Goal: Task Accomplishment & Management: Manage account settings

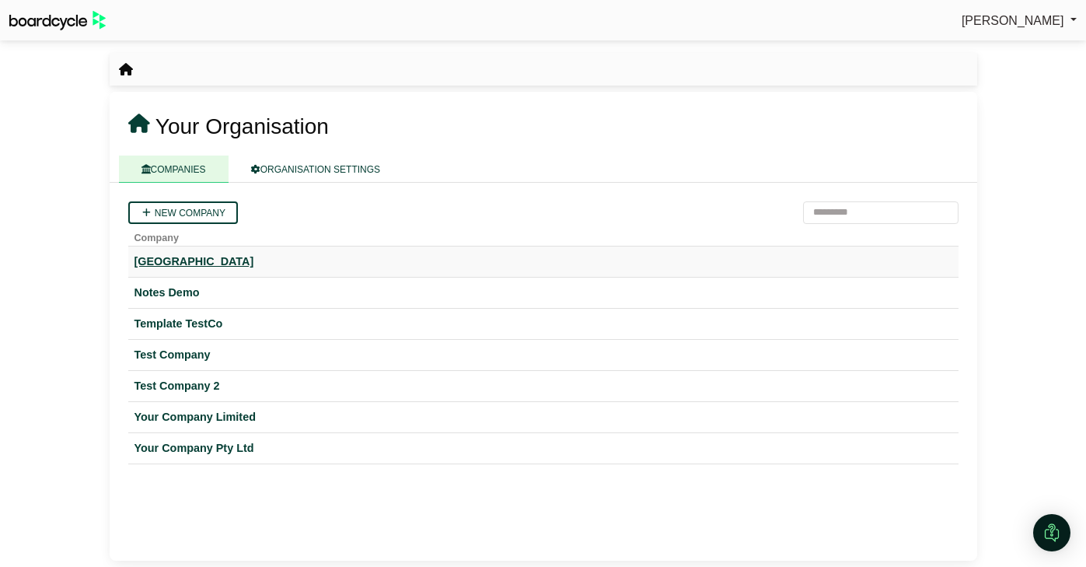
click at [198, 265] on div "[GEOGRAPHIC_DATA]" at bounding box center [543, 262] width 818 height 18
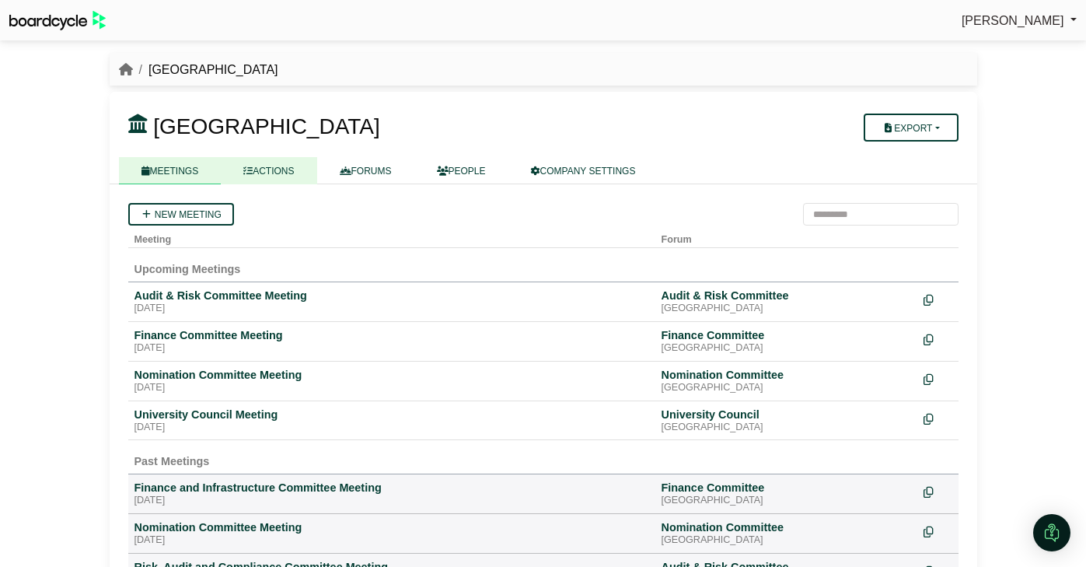
click at [264, 179] on link "ACTIONS" at bounding box center [269, 170] width 96 height 27
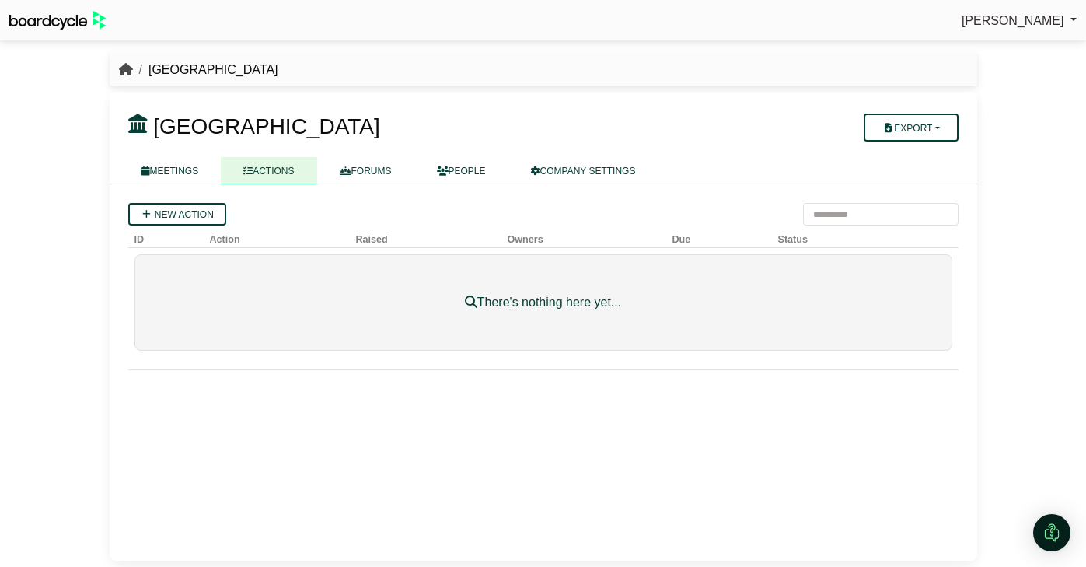
click at [128, 72] on icon "breadcrumb" at bounding box center [126, 69] width 14 height 12
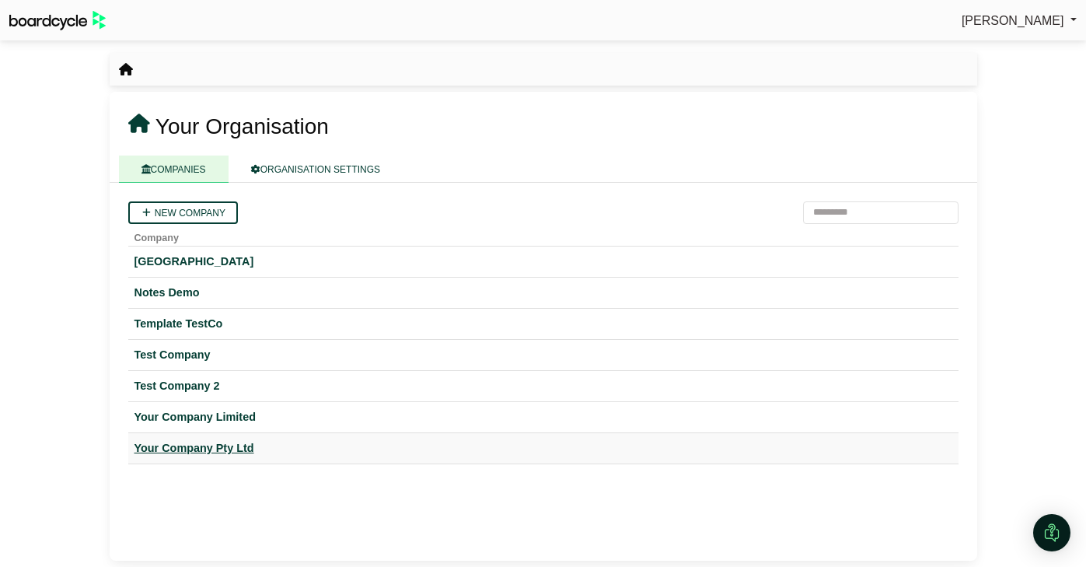
click at [196, 443] on div "Your Company Pty Ltd" at bounding box center [543, 448] width 818 height 18
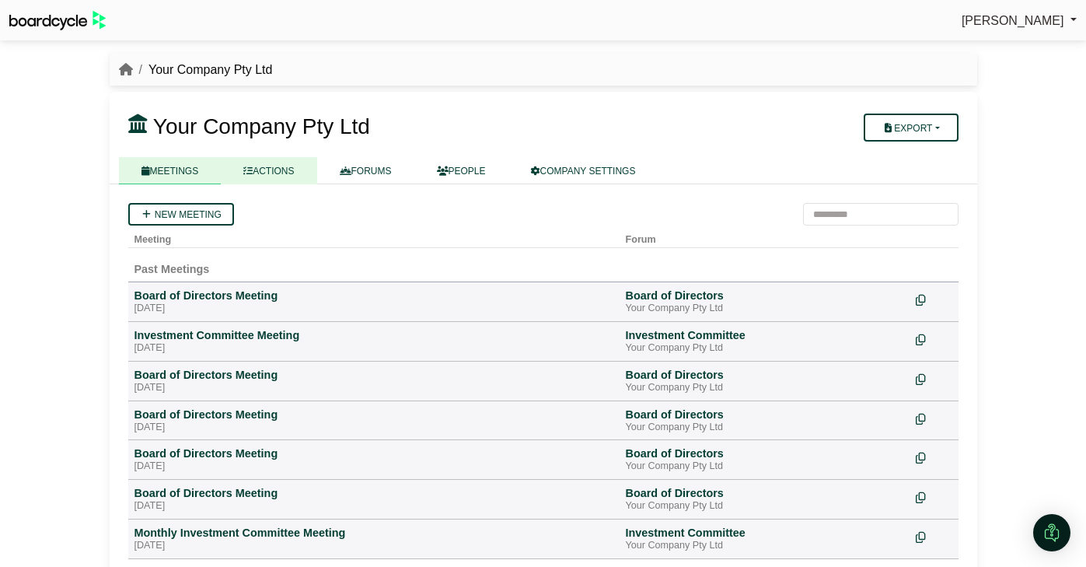
click at [281, 173] on link "ACTIONS" at bounding box center [269, 170] width 96 height 27
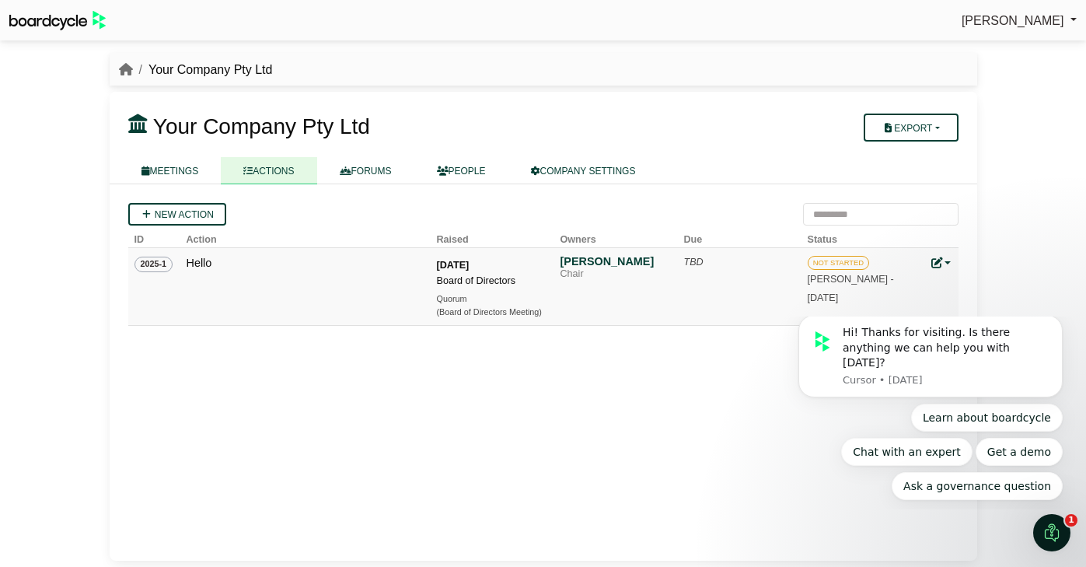
click at [935, 264] on icon at bounding box center [936, 262] width 11 height 11
click at [950, 306] on link "Edit action" at bounding box center [993, 316] width 124 height 30
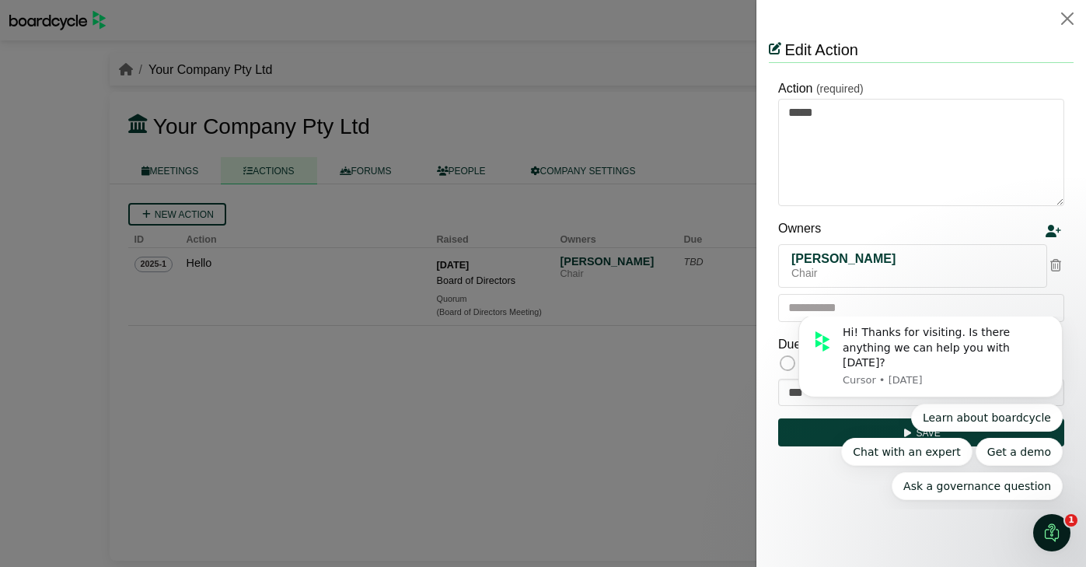
click at [808, 496] on div "Learn about boardcycle Chat with an expert Get a demo Ask a governance question" at bounding box center [930, 451] width 264 height 96
click at [1048, 527] on icon "Open Intercom Messenger" at bounding box center [1050, 531] width 26 height 26
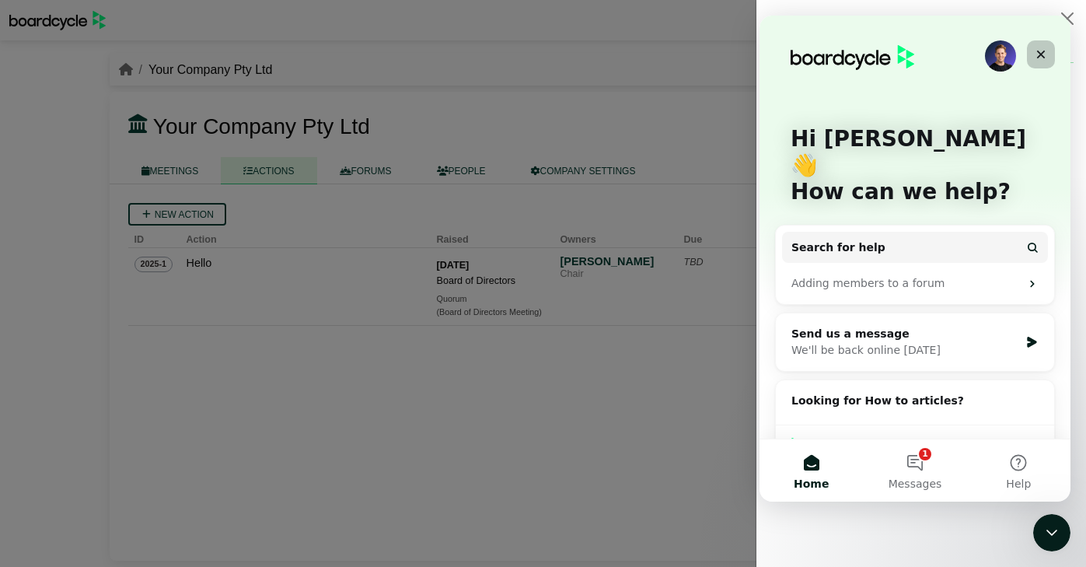
click at [1042, 50] on icon "Close" at bounding box center [1041, 54] width 12 height 12
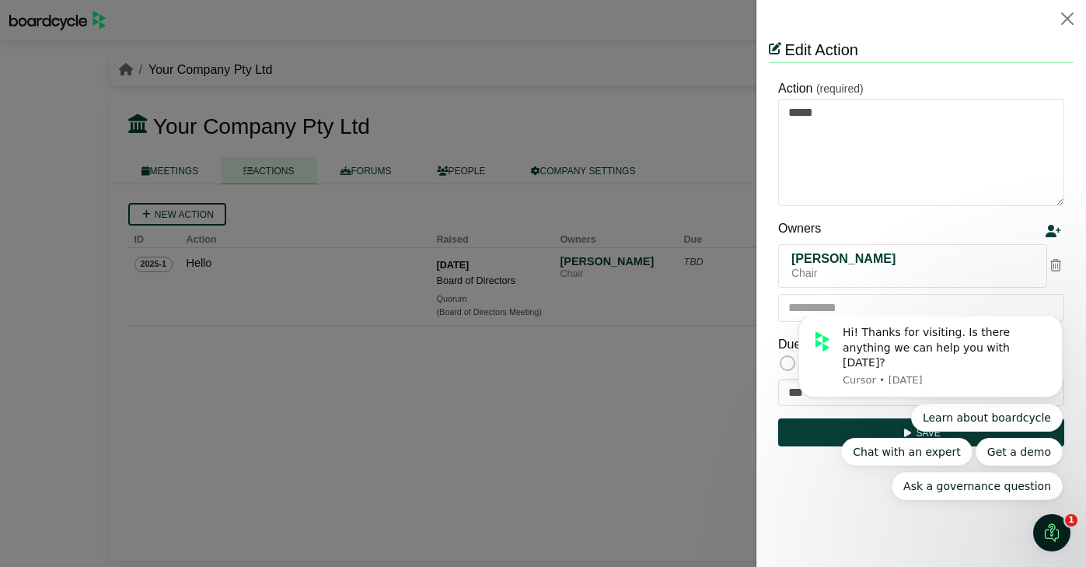
click at [950, 452] on html "Edit Action Action (required) ***** Owners [PERSON_NAME] Chair Due Due at meeti…" at bounding box center [921, 244] width 305 height 415
click at [877, 452] on html "Edit Action Action (required) ***** Owners [PERSON_NAME] Chair Due Due at meeti…" at bounding box center [921, 244] width 305 height 415
click at [1034, 531] on div "Open Intercom Messenger" at bounding box center [1049, 530] width 51 height 51
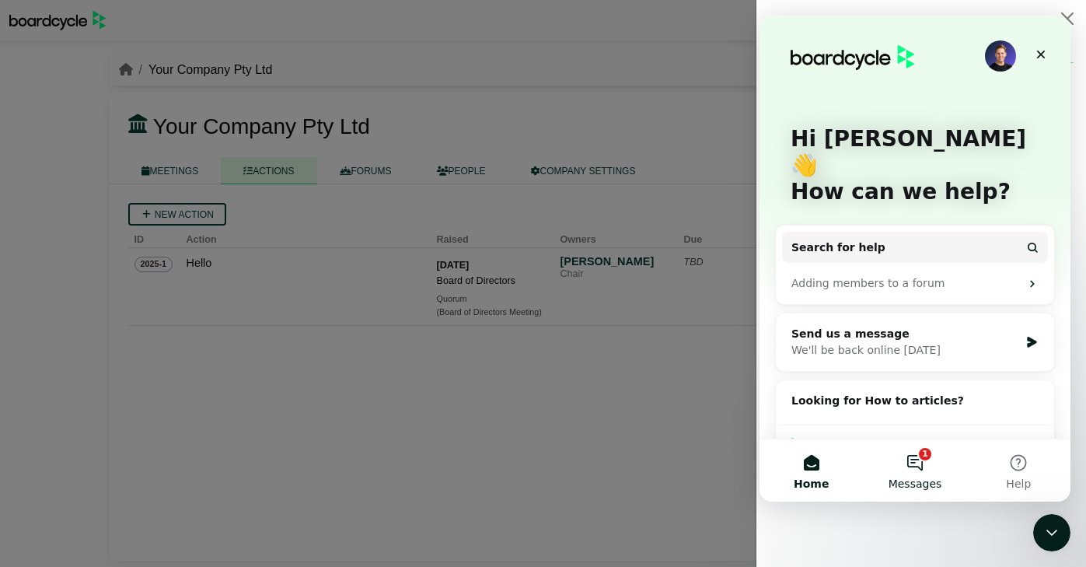
click at [927, 469] on button "1 Messages" at bounding box center [914, 470] width 103 height 62
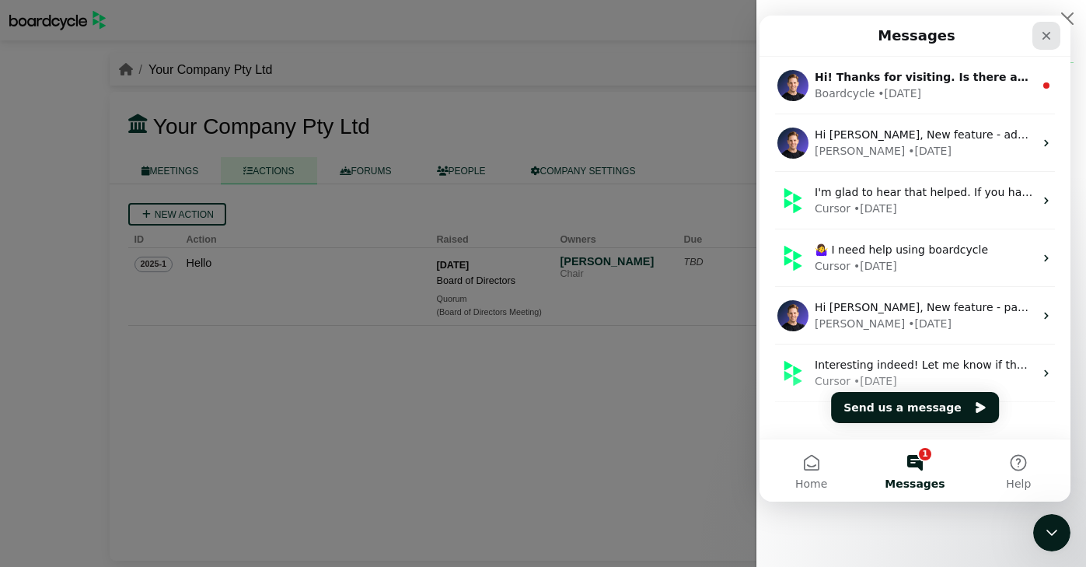
click at [1048, 26] on div "Close" at bounding box center [1046, 36] width 28 height 28
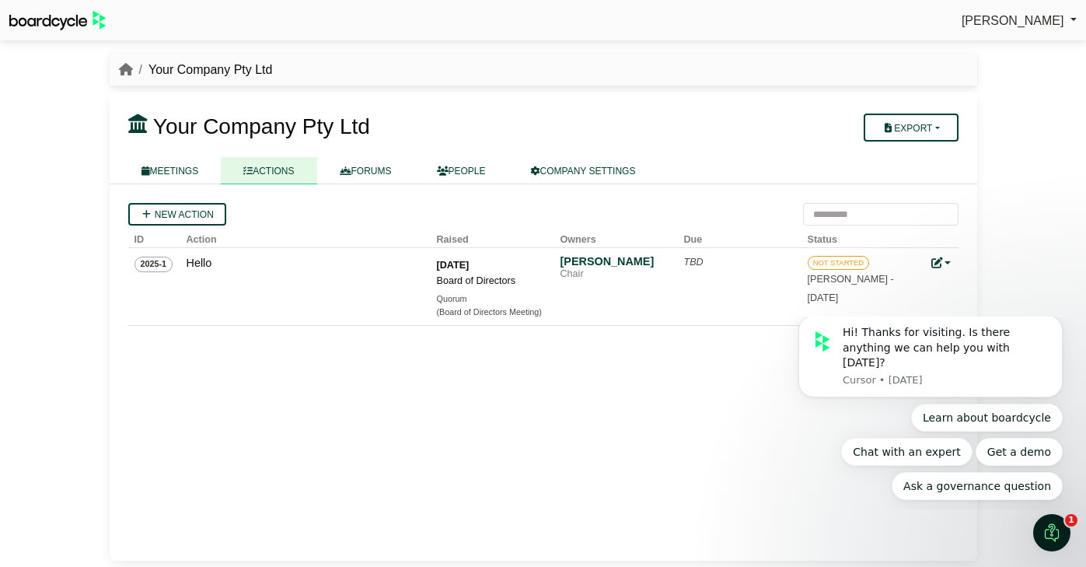
click at [739, 418] on div "New action ID Action Raised Owners Due Status 2025-1 Hello 26 Aug 2025 Board of…" at bounding box center [544, 372] width 868 height 376
click at [892, 503] on html "Hi! Thanks for visiting. Is there anything we can help you with today? Cursor •…" at bounding box center [930, 412] width 311 height 193
click at [943, 264] on link at bounding box center [941, 263] width 20 height 12
click at [948, 281] on icon at bounding box center [949, 286] width 11 height 11
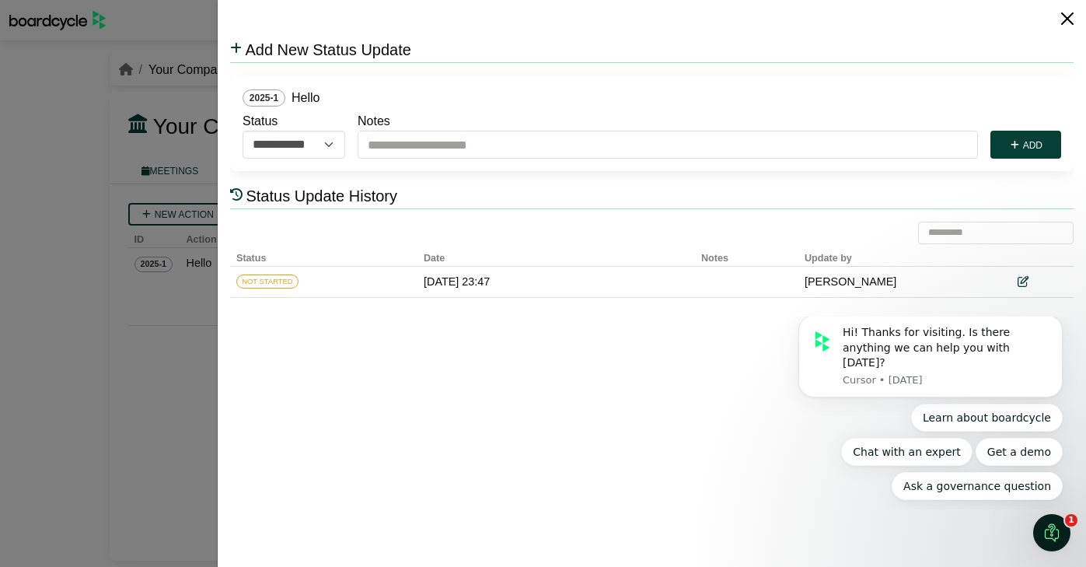
click at [1065, 23] on button "Close" at bounding box center [1067, 18] width 25 height 25
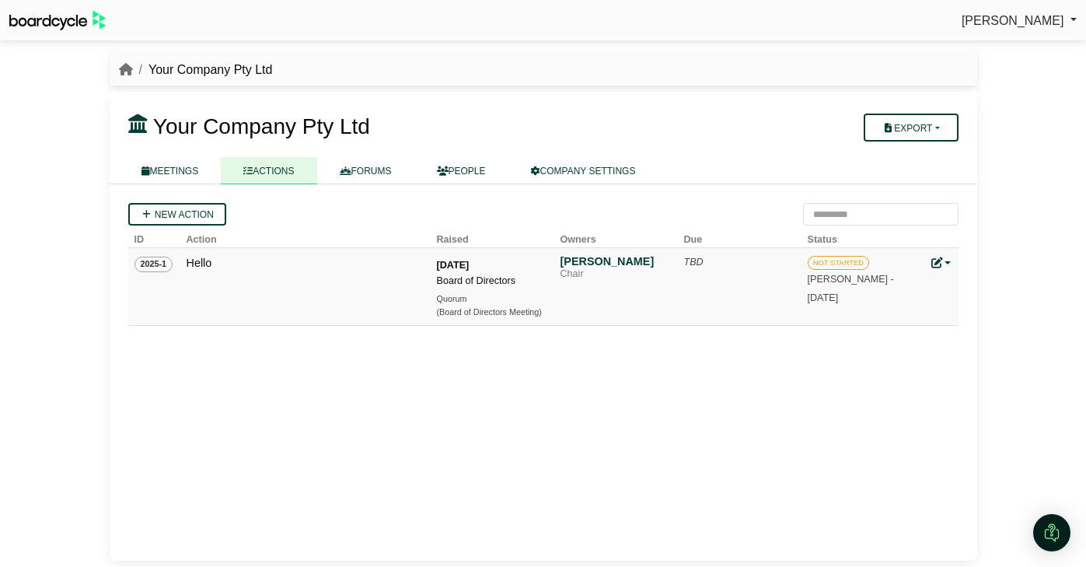
click at [928, 257] on td "Update status Edit action Archive action Delete action" at bounding box center [941, 287] width 33 height 78
click at [934, 261] on icon at bounding box center [936, 262] width 11 height 11
click at [965, 321] on link "Edit action" at bounding box center [993, 316] width 124 height 30
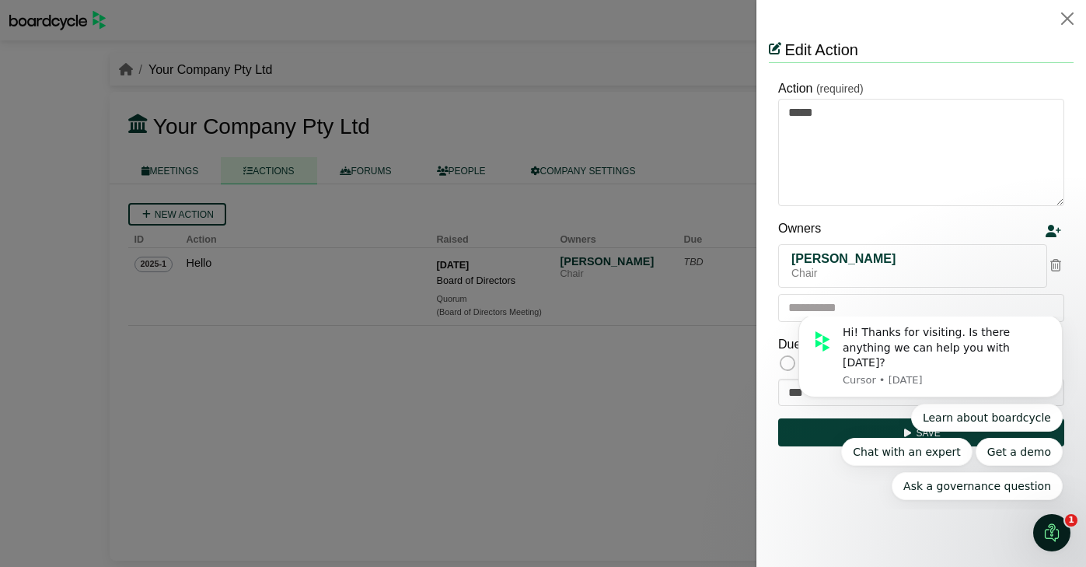
click at [783, 387] on body "Hi! Thanks for visiting. Is there anything we can help you with [DATE]? Cursor …" at bounding box center [930, 413] width 299 height 180
click at [784, 389] on body "Hi! Thanks for visiting. Is there anything we can help you with [DATE]? Cursor …" at bounding box center [930, 413] width 299 height 180
click at [920, 305] on input "text" at bounding box center [921, 308] width 286 height 28
click at [983, 232] on div "Owners" at bounding box center [910, 231] width 264 height 26
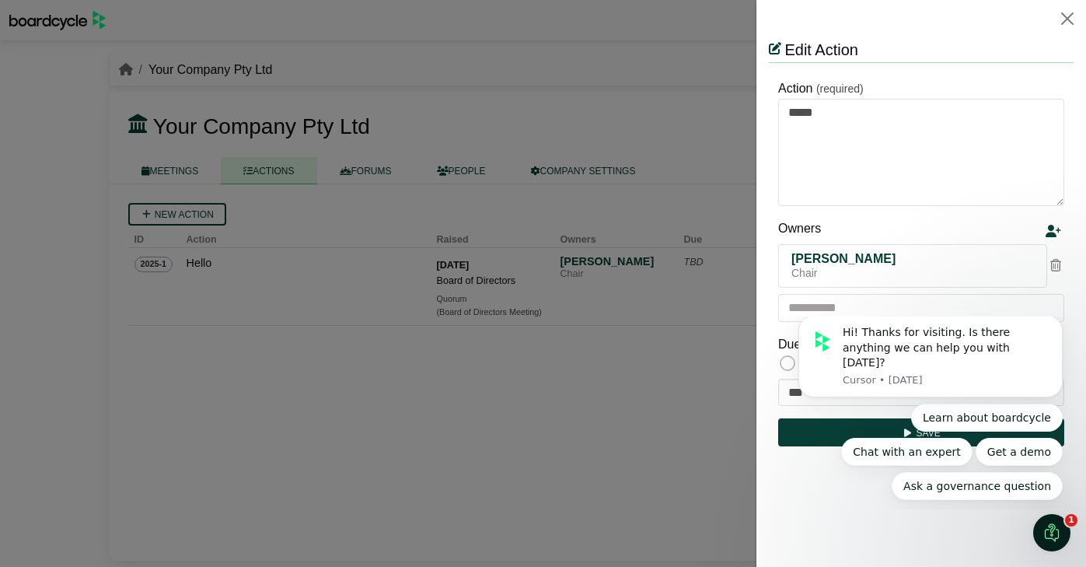
click at [946, 452] on html "Edit Action Action (required) ***** Owners Alicia Spinnet Chair Due Due at meet…" at bounding box center [921, 244] width 305 height 415
click at [929, 452] on html "Edit Action Action (required) ***** Owners Alicia Spinnet Chair Due Due at meet…" at bounding box center [921, 244] width 305 height 415
click at [928, 452] on html "Edit Action Action (required) ***** Owners Alicia Spinnet Chair Due Due at meet…" at bounding box center [921, 244] width 305 height 415
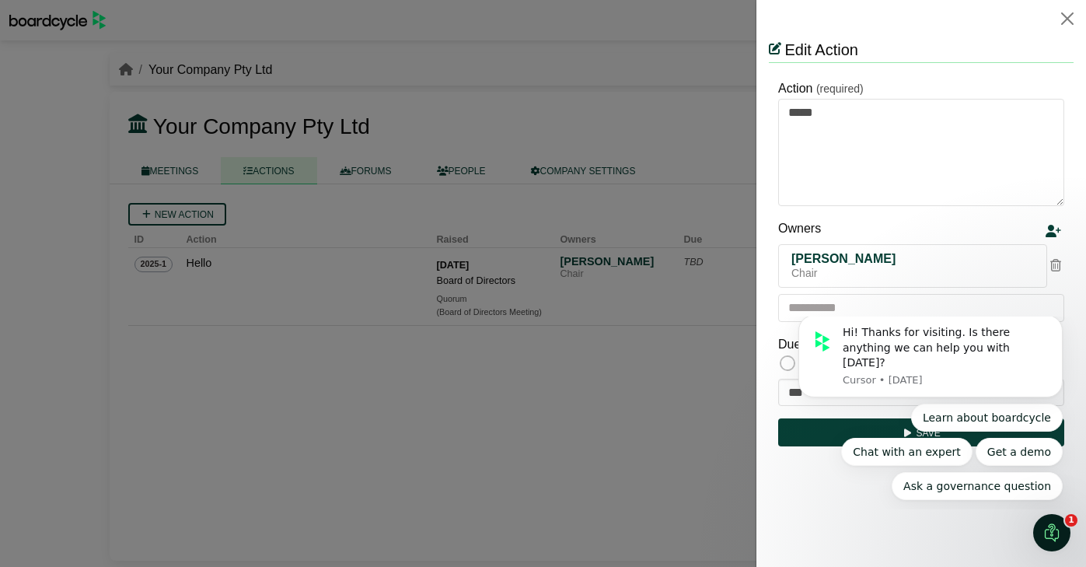
click at [928, 452] on html "Edit Action Action (required) ***** Owners Alicia Spinnet Chair Due Due at meet…" at bounding box center [921, 244] width 305 height 415
click at [797, 474] on div "Hi! Thanks for visiting. Is there anything we can help you with today? Cursor •…" at bounding box center [930, 403] width 286 height 194
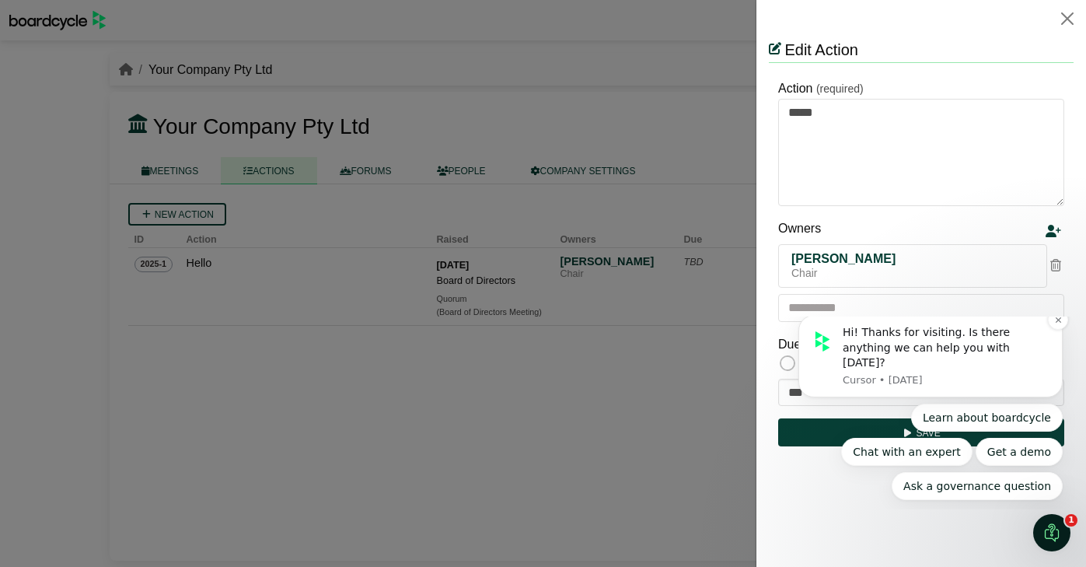
click at [885, 361] on div "Hi! Thanks for visiting. Is there anything we can help you with today?" at bounding box center [947, 348] width 208 height 46
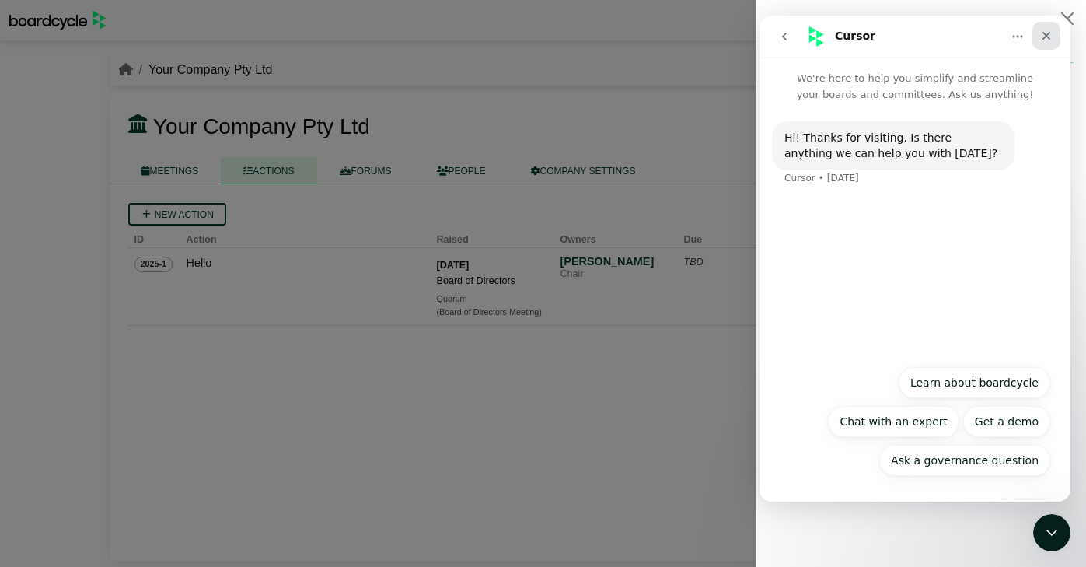
click at [1050, 33] on icon "Close" at bounding box center [1046, 36] width 12 height 12
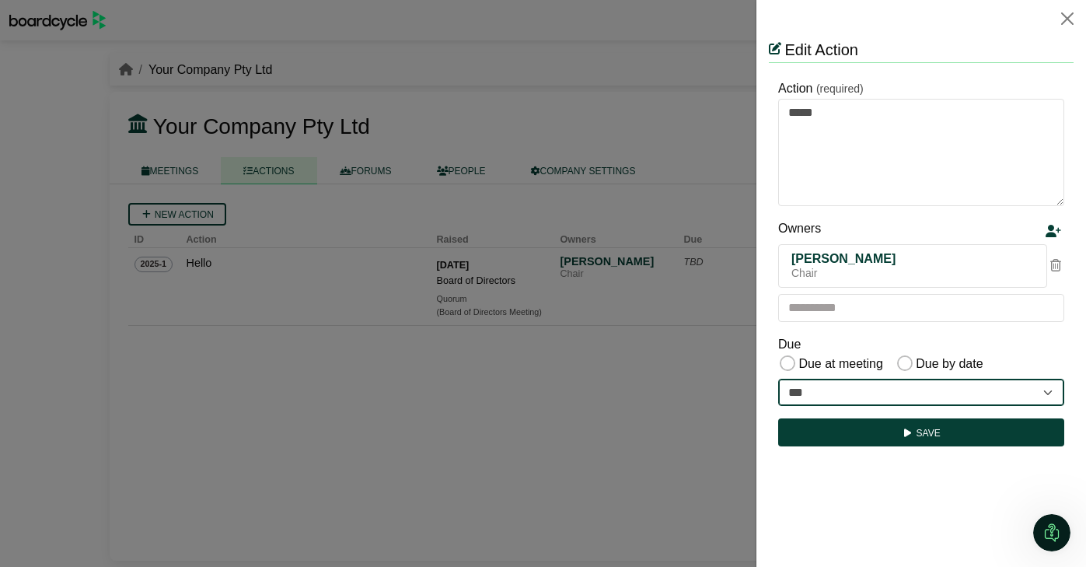
click at [950, 393] on select "***" at bounding box center [921, 393] width 286 height 28
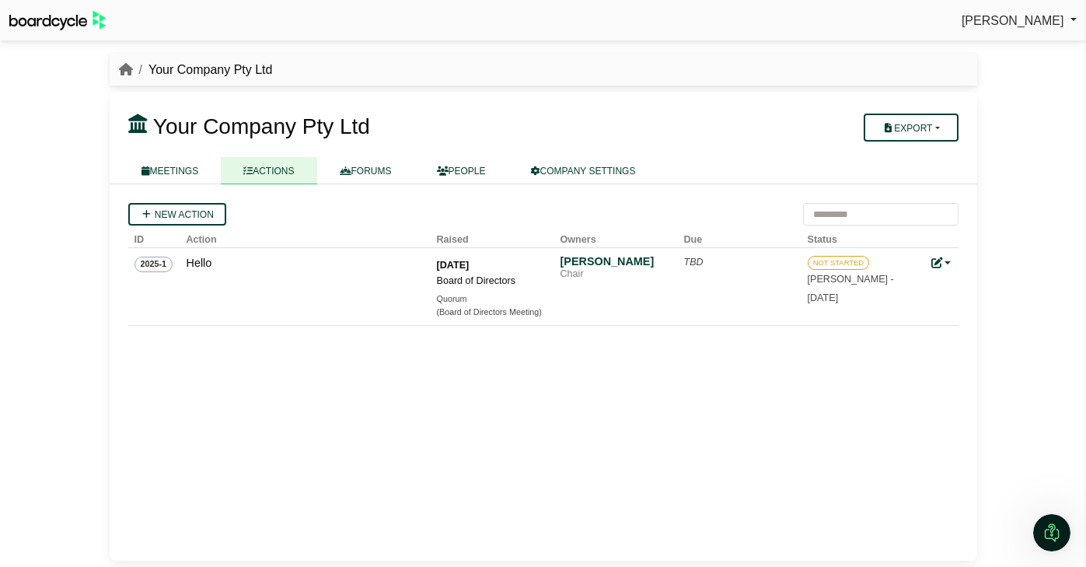
click at [648, 408] on div at bounding box center [543, 283] width 1086 height 567
click at [128, 70] on icon "breadcrumb" at bounding box center [126, 69] width 14 height 12
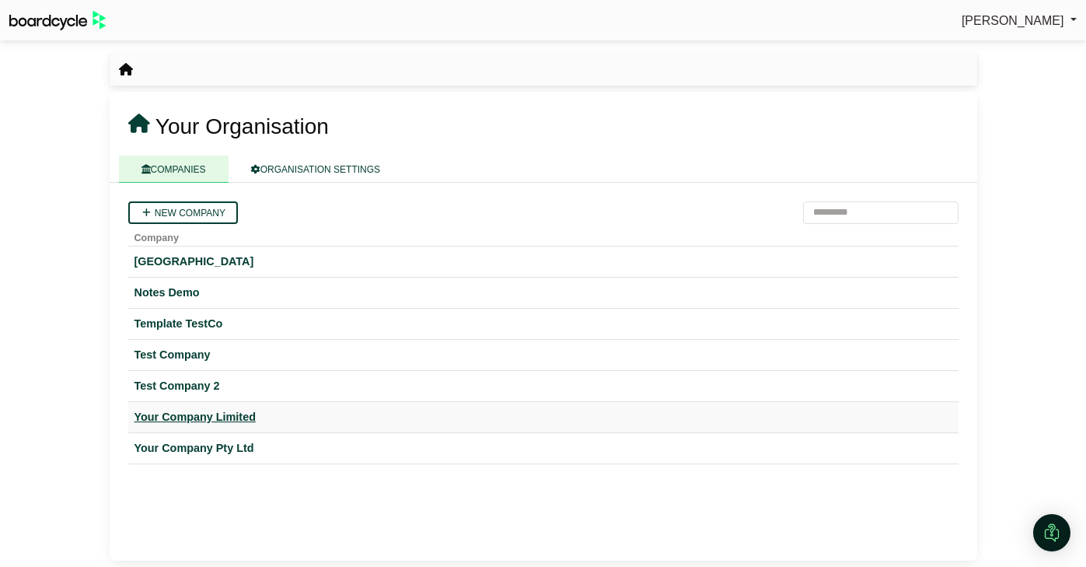
click at [197, 414] on div "Your Company Limited" at bounding box center [543, 417] width 818 height 18
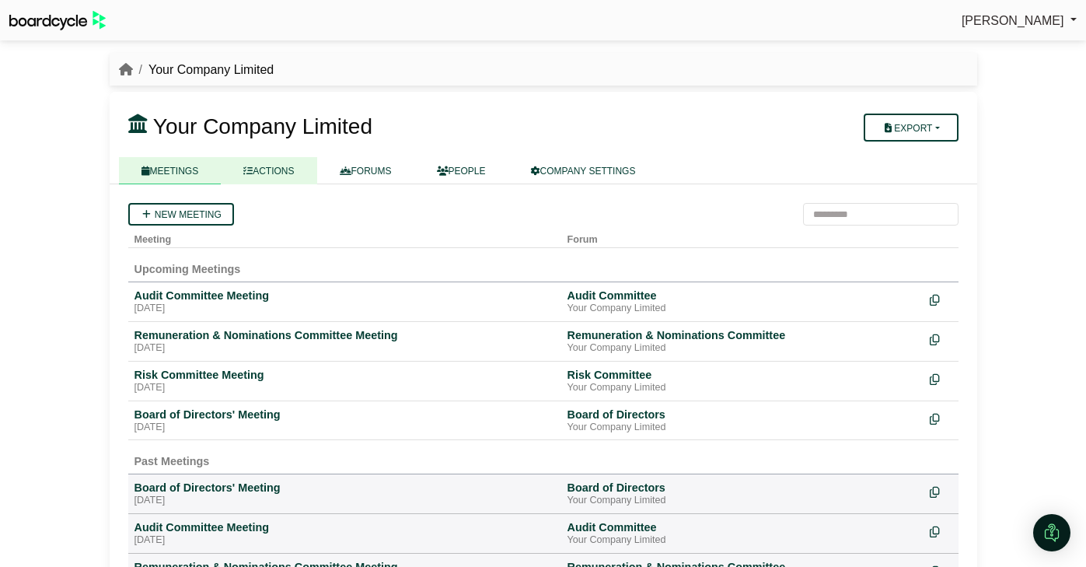
click at [291, 180] on link "ACTIONS" at bounding box center [269, 170] width 96 height 27
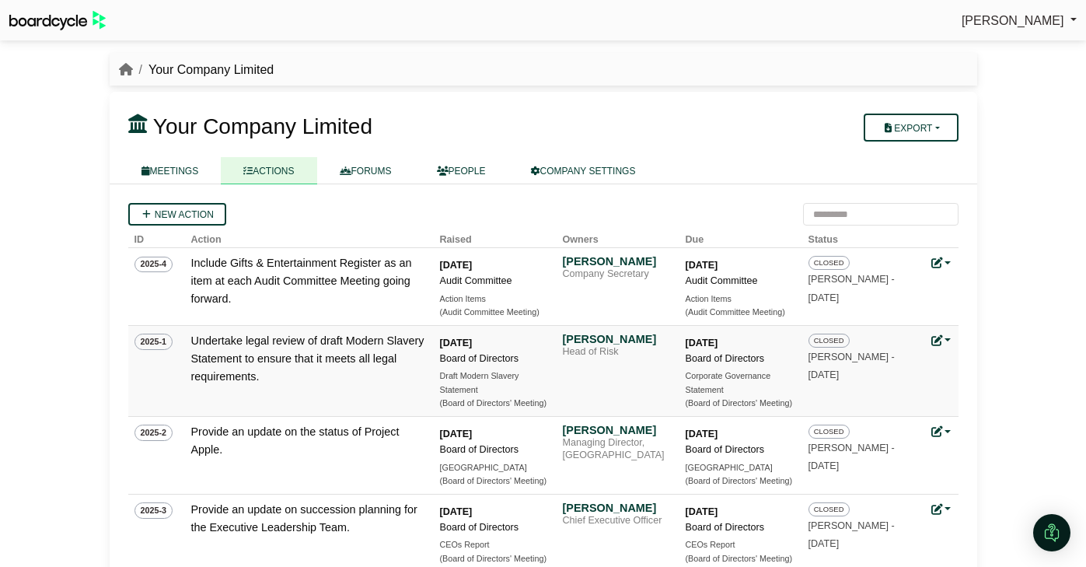
click at [934, 336] on icon at bounding box center [936, 340] width 11 height 11
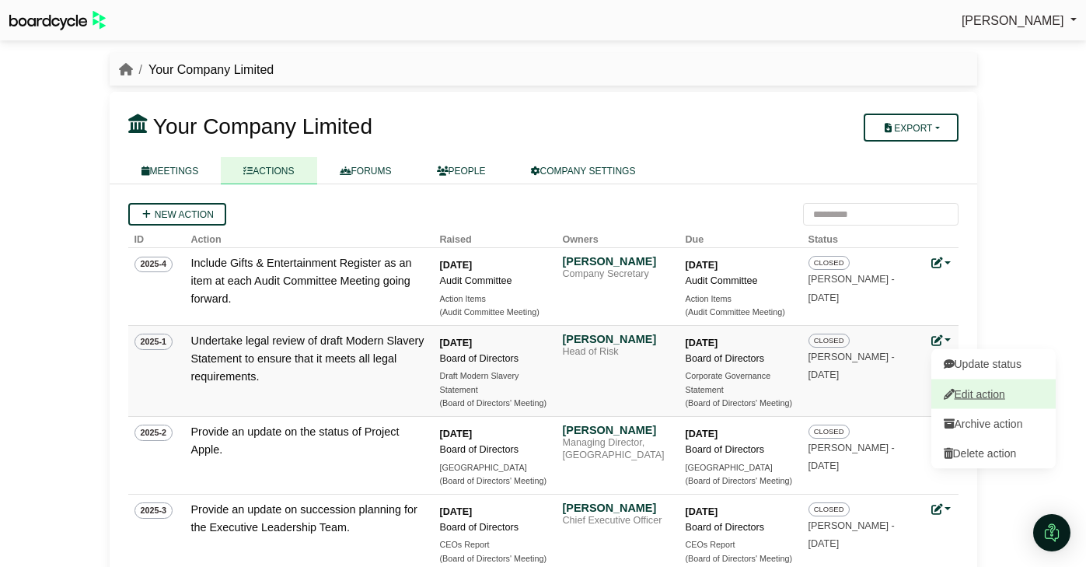
click at [969, 393] on link "Edit action" at bounding box center [993, 394] width 124 height 30
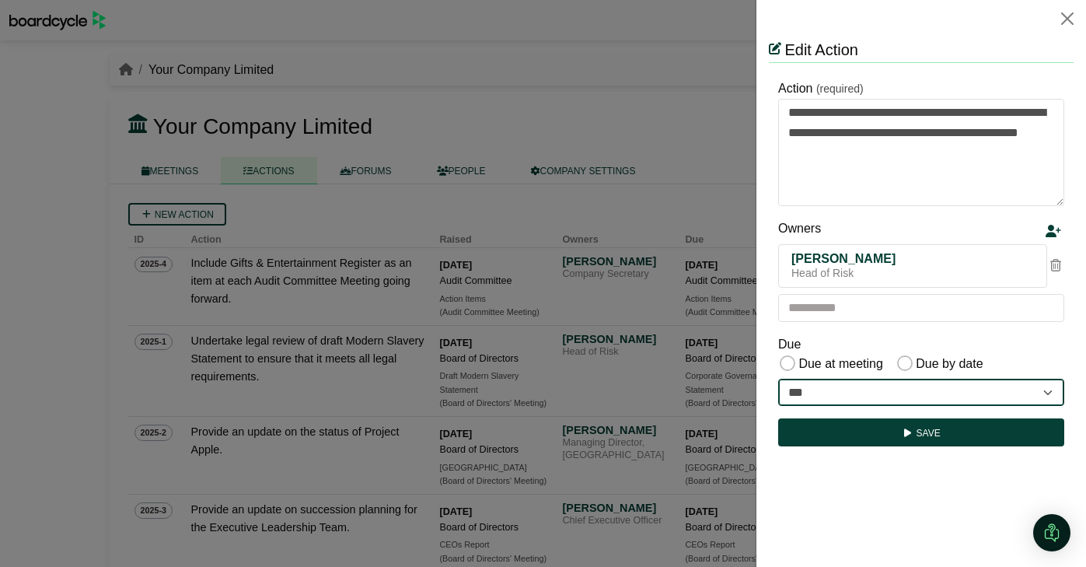
click at [972, 394] on select "**********" at bounding box center [921, 393] width 286 height 28
click at [1071, 23] on button "Close" at bounding box center [1067, 18] width 25 height 25
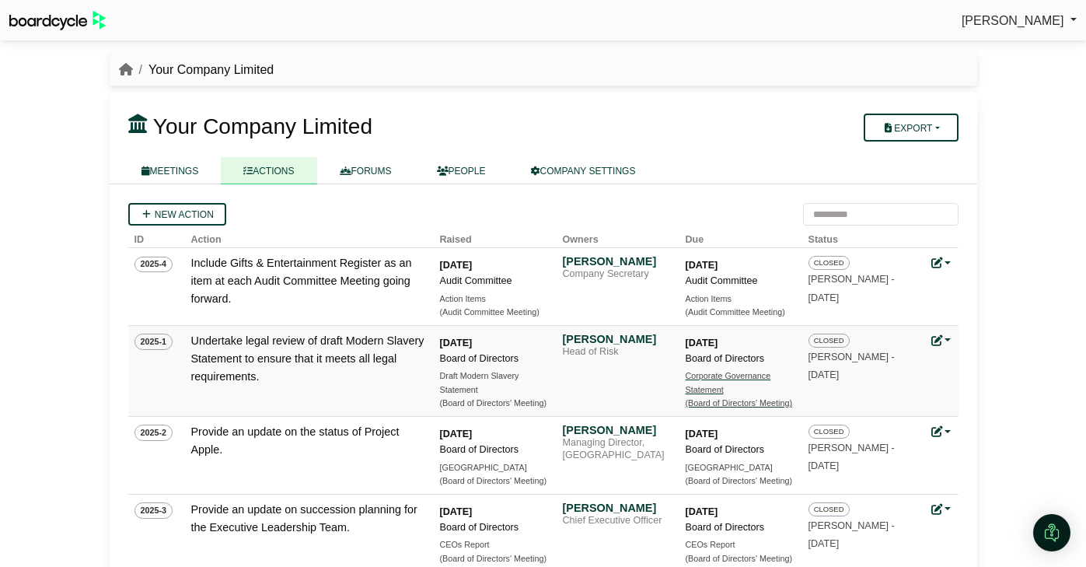
click at [729, 389] on div "Corporate Governance Statement" at bounding box center [740, 382] width 109 height 27
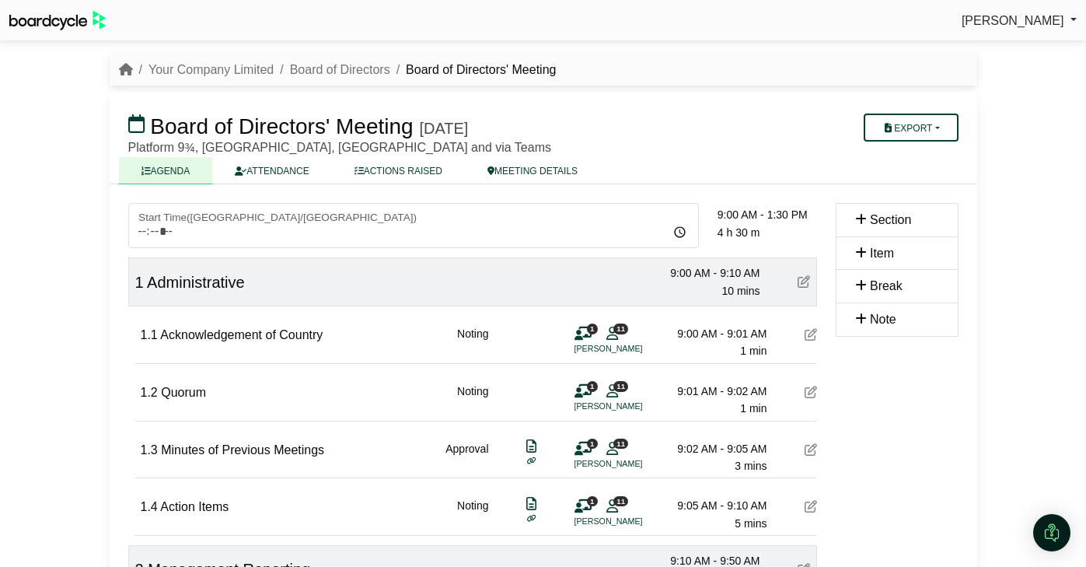
scroll to position [1409, 0]
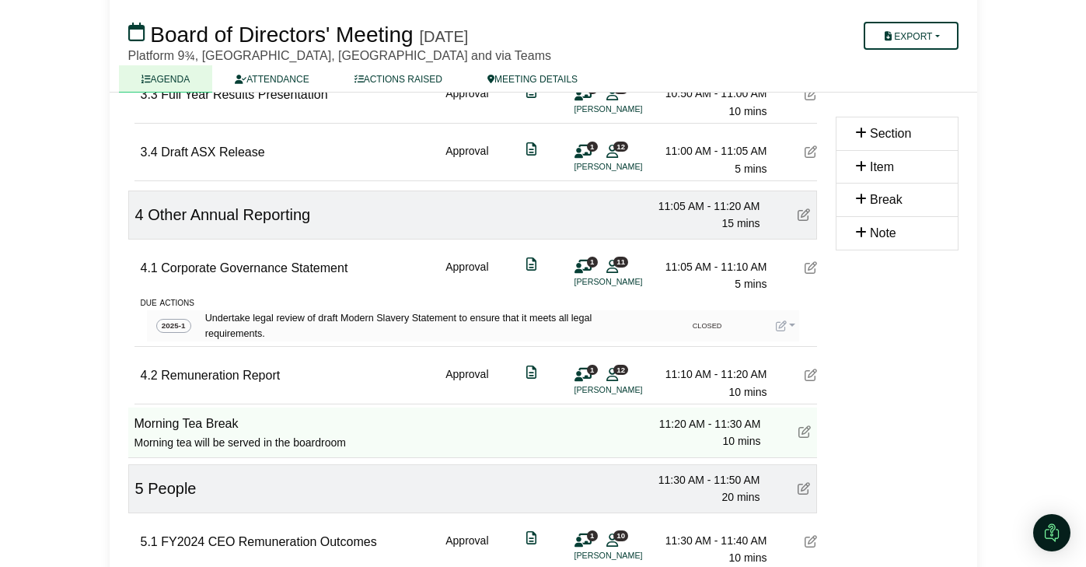
click at [784, 320] on icon at bounding box center [781, 325] width 11 height 11
click at [817, 364] on button "Edit action" at bounding box center [838, 378] width 124 height 30
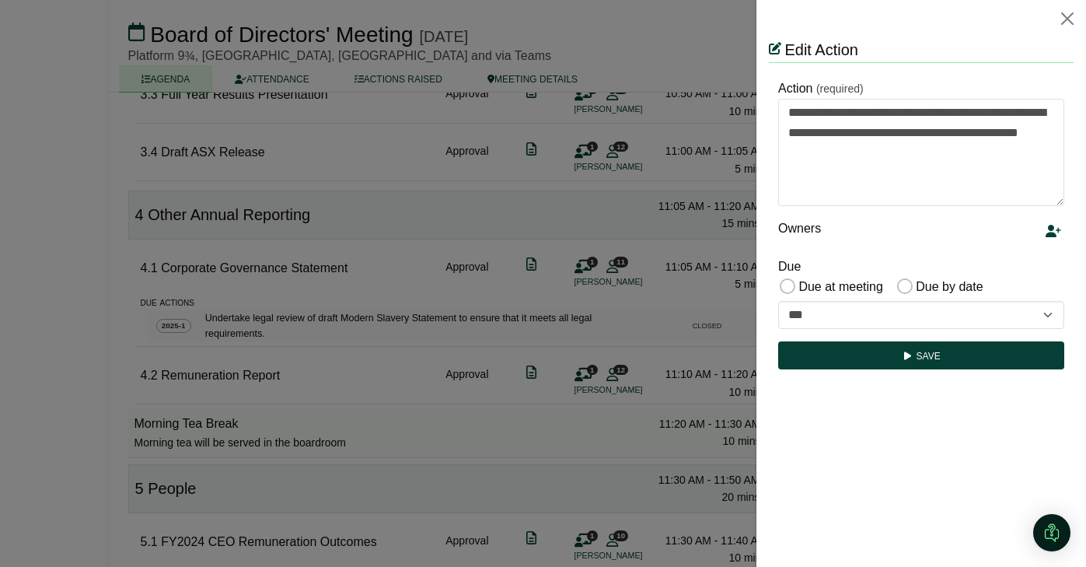
scroll to position [0, 0]
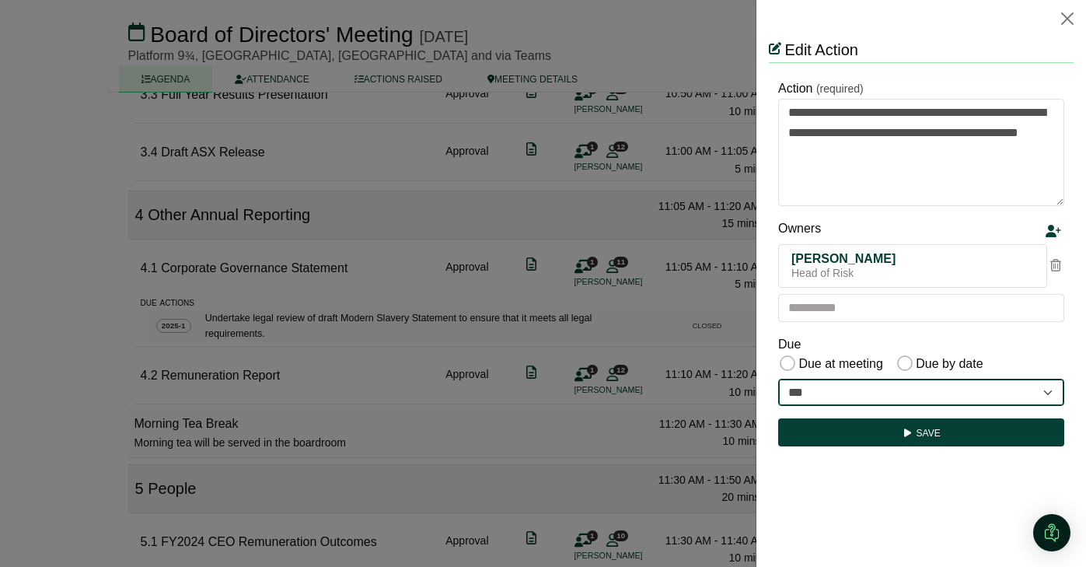
click at [880, 384] on select "**********" at bounding box center [921, 393] width 286 height 28
select select "**********"
click at [778, 379] on select "**********" at bounding box center [921, 393] width 286 height 28
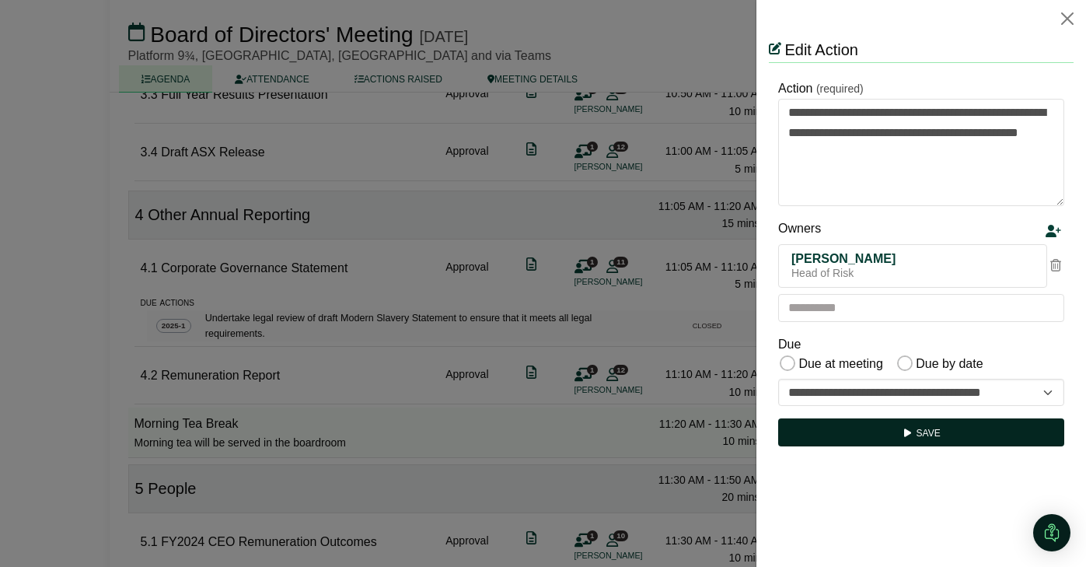
click at [924, 422] on button "Save" at bounding box center [921, 432] width 286 height 28
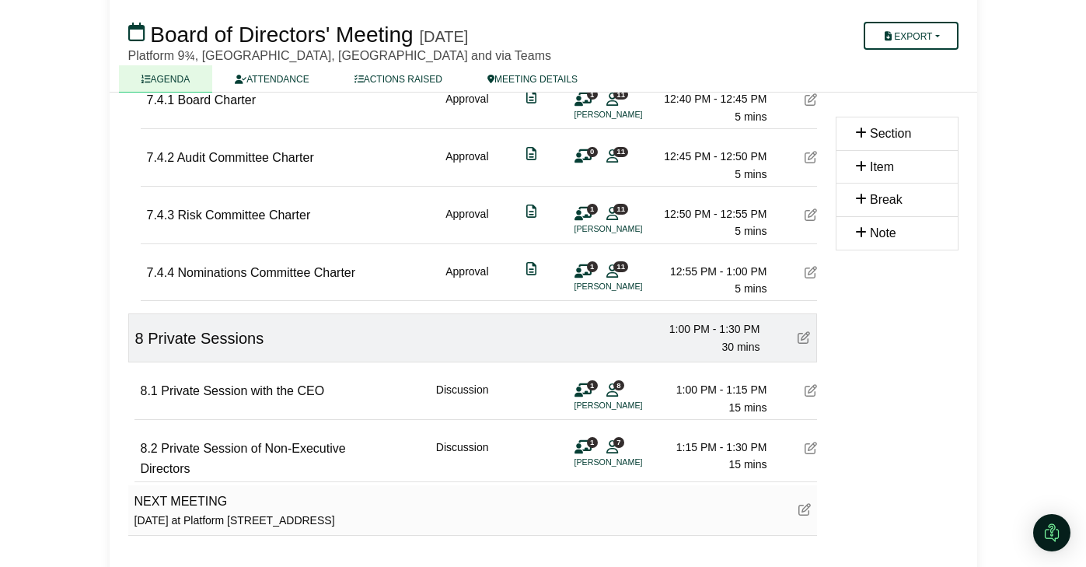
scroll to position [2438, 0]
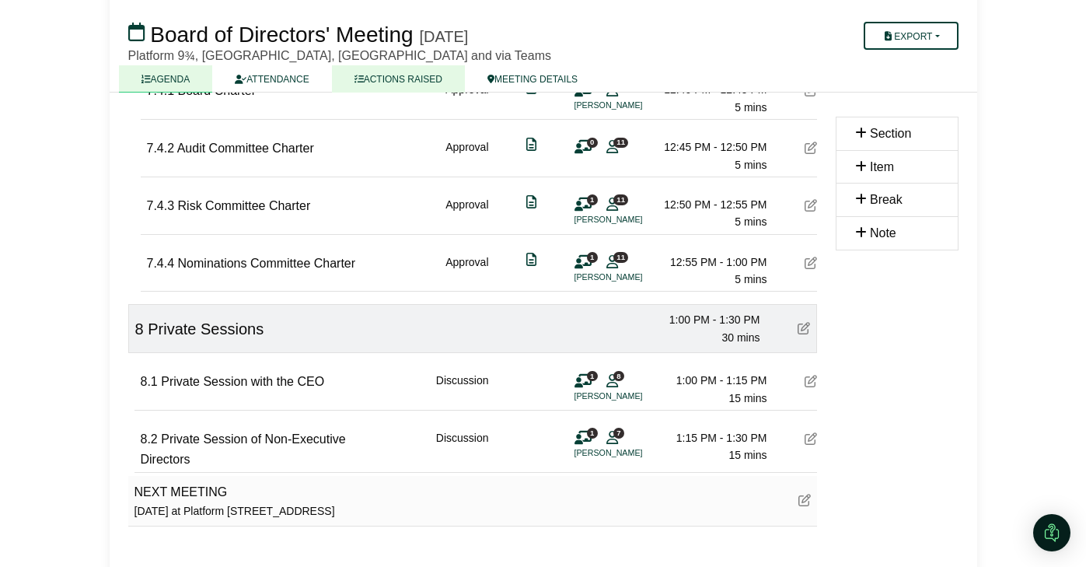
click at [381, 78] on link "ACTIONS RAISED" at bounding box center [398, 78] width 133 height 27
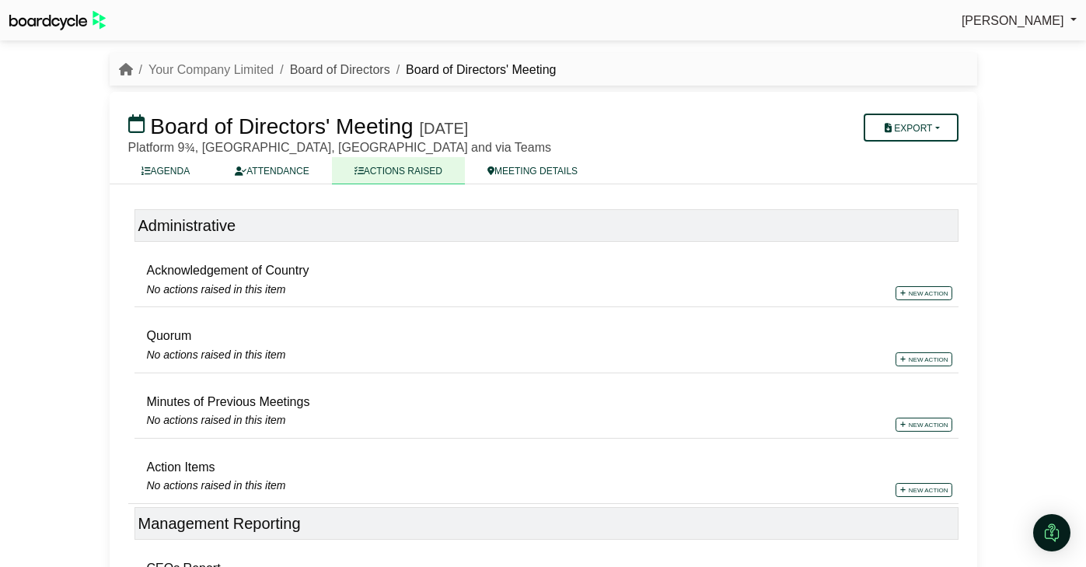
click at [300, 68] on link "Board of Directors" at bounding box center [340, 69] width 100 height 13
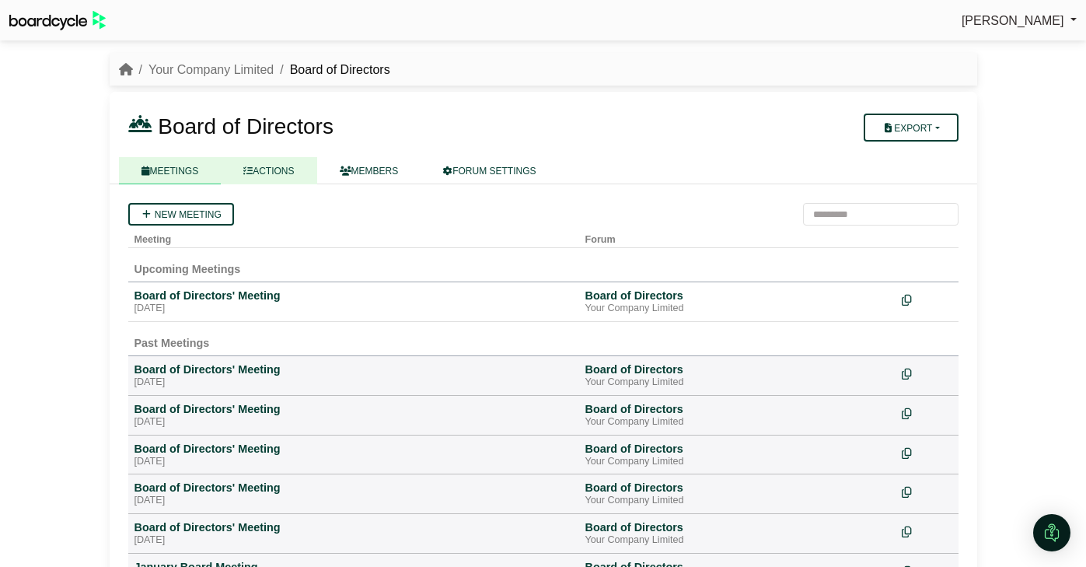
click at [296, 170] on link "ACTIONS" at bounding box center [269, 170] width 96 height 27
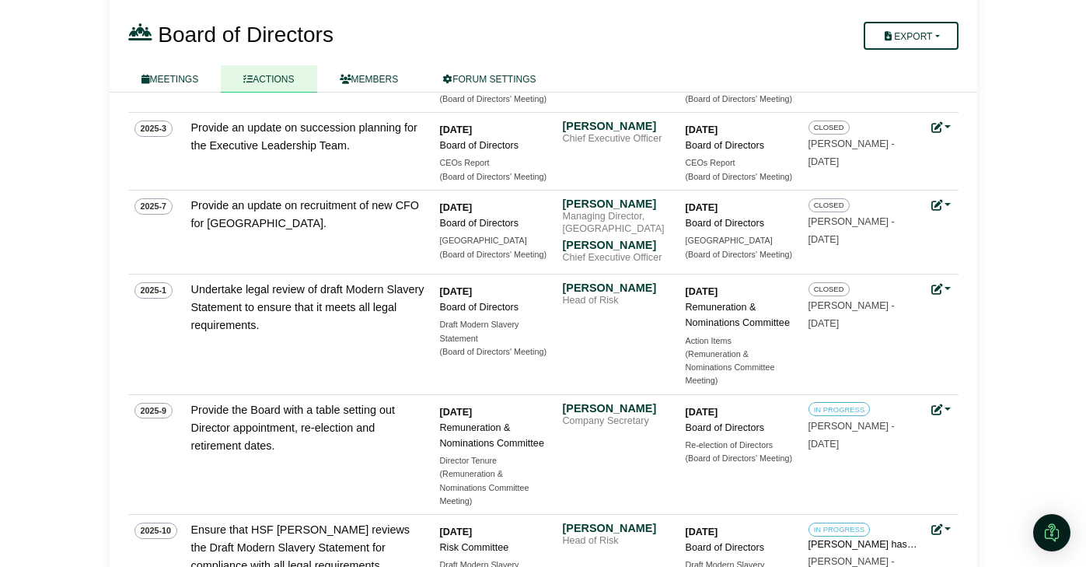
scroll to position [218, 0]
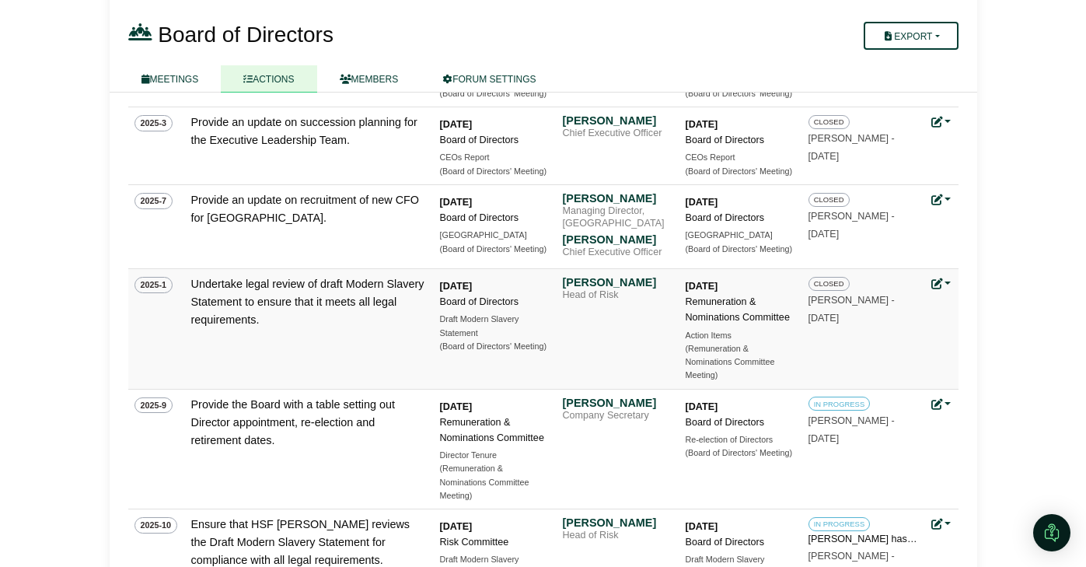
click at [939, 286] on icon at bounding box center [936, 283] width 11 height 11
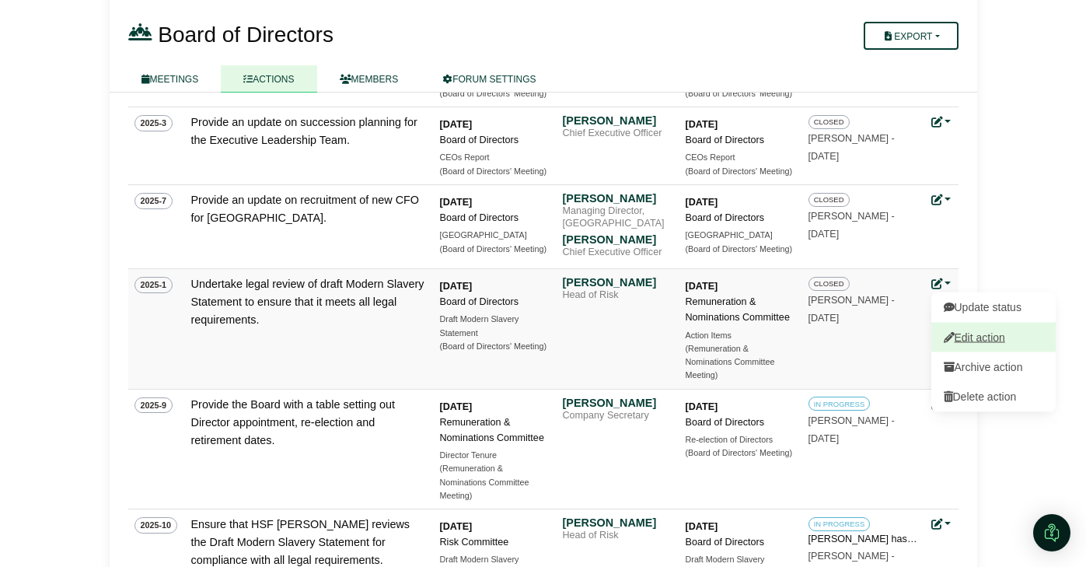
click at [962, 340] on link "Edit action" at bounding box center [993, 337] width 124 height 30
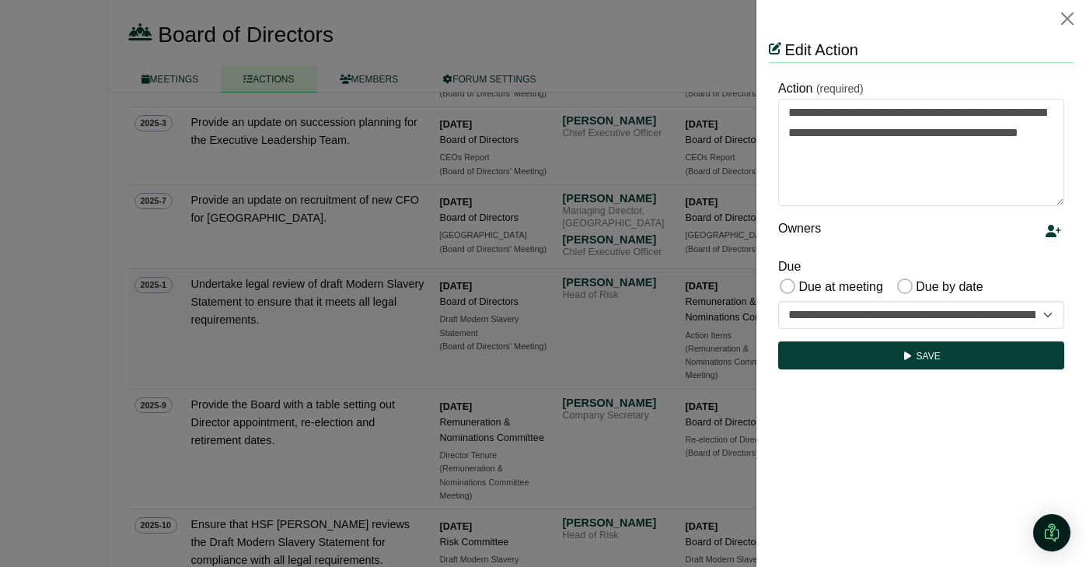
scroll to position [0, 0]
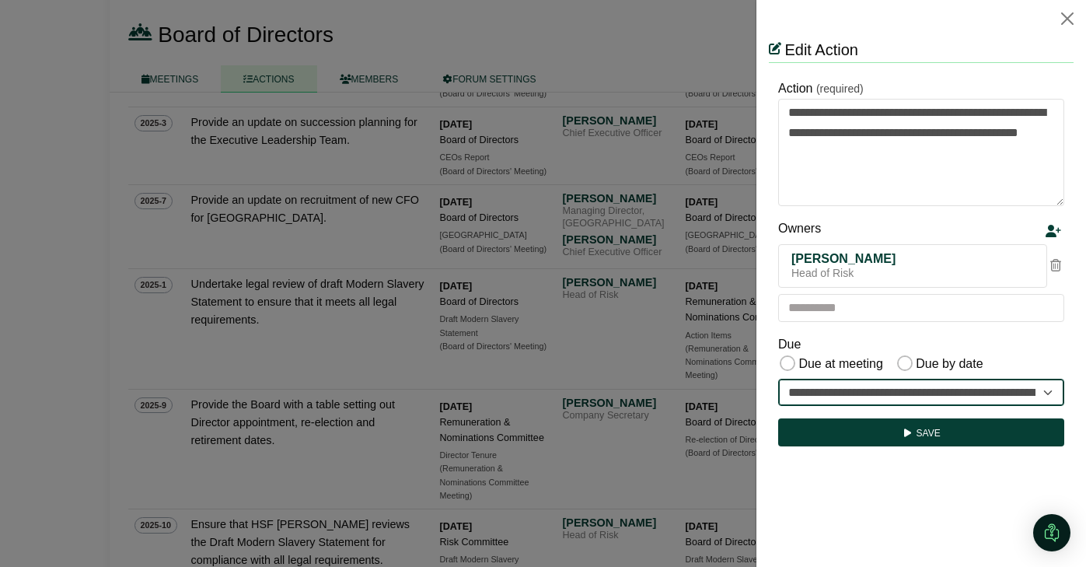
click at [950, 387] on select "**********" at bounding box center [921, 393] width 286 height 28
select select "**********"
click at [778, 379] on select "**********" at bounding box center [921, 393] width 286 height 28
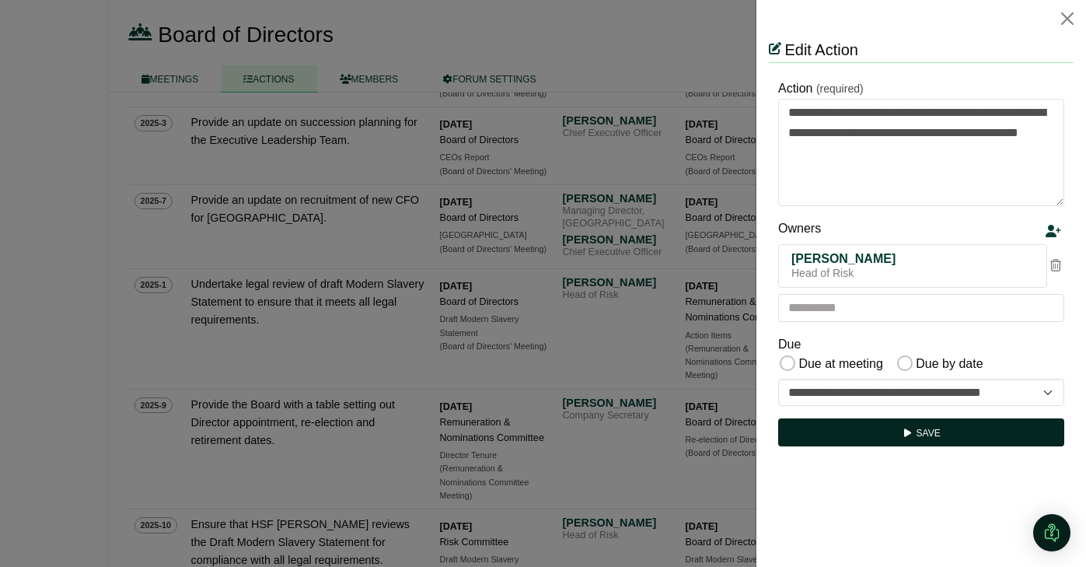
click at [915, 433] on button "Save" at bounding box center [921, 432] width 286 height 28
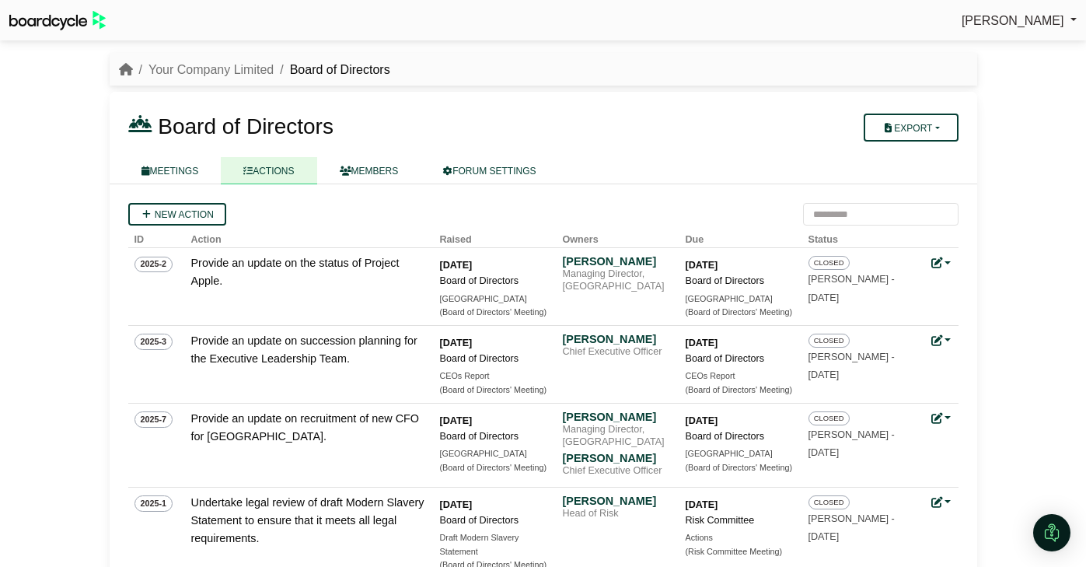
scroll to position [218, 0]
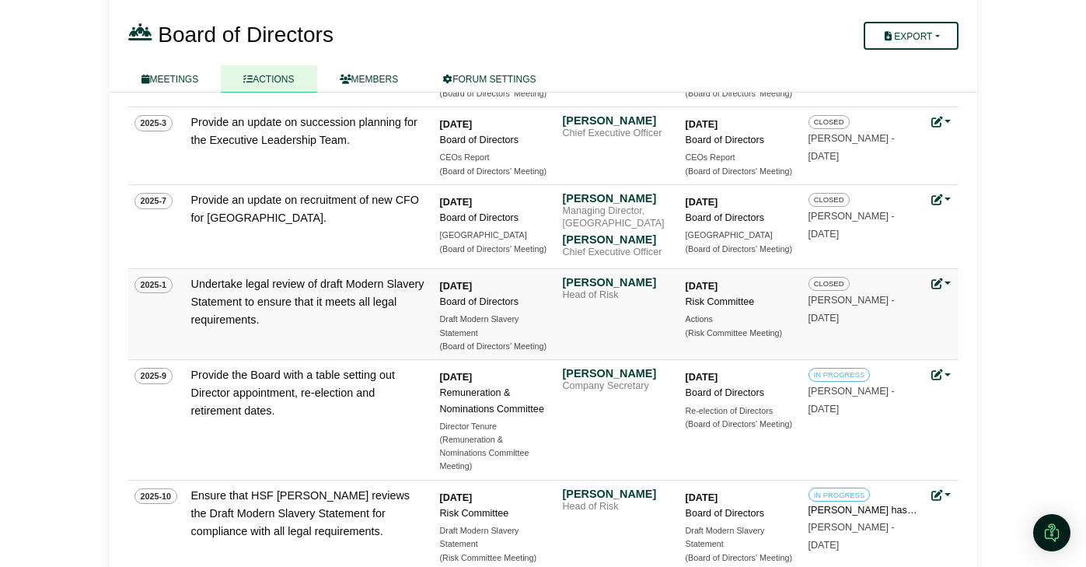
click at [944, 288] on link at bounding box center [941, 284] width 20 height 12
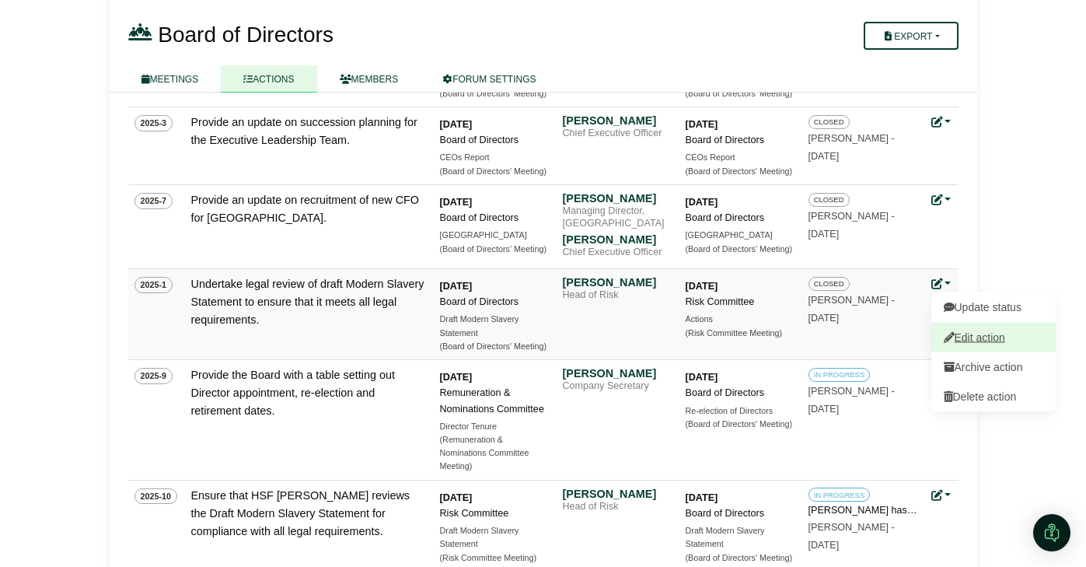
click at [955, 342] on link "Edit action" at bounding box center [993, 337] width 124 height 30
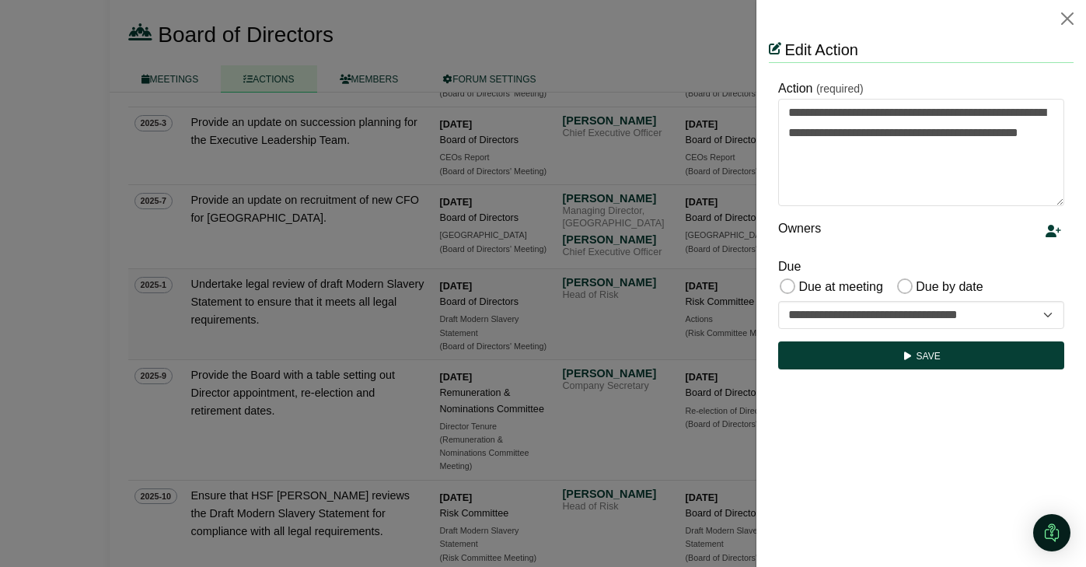
scroll to position [0, 0]
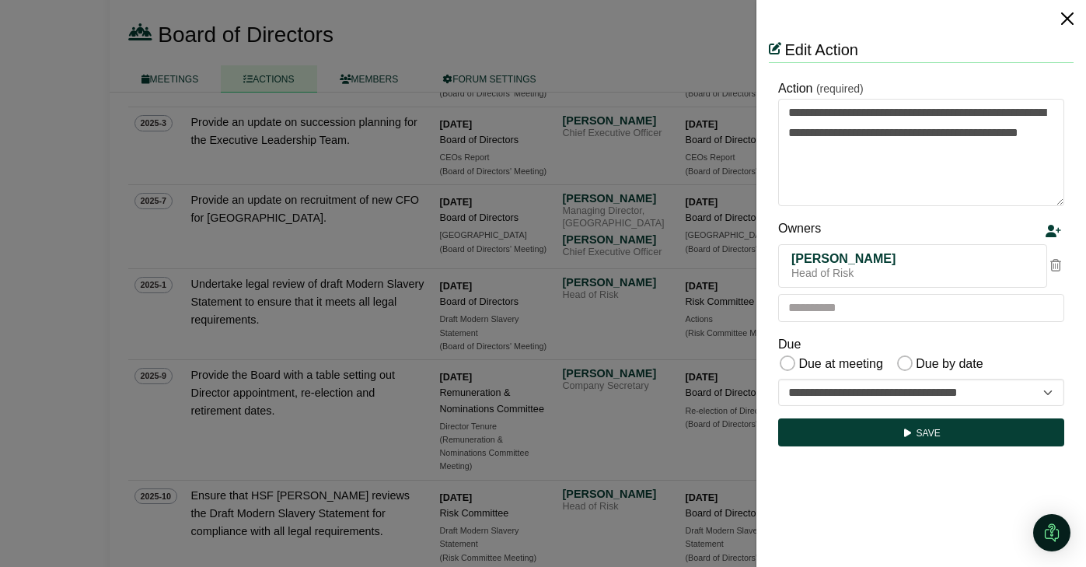
click at [1062, 20] on button "Close" at bounding box center [1067, 18] width 25 height 25
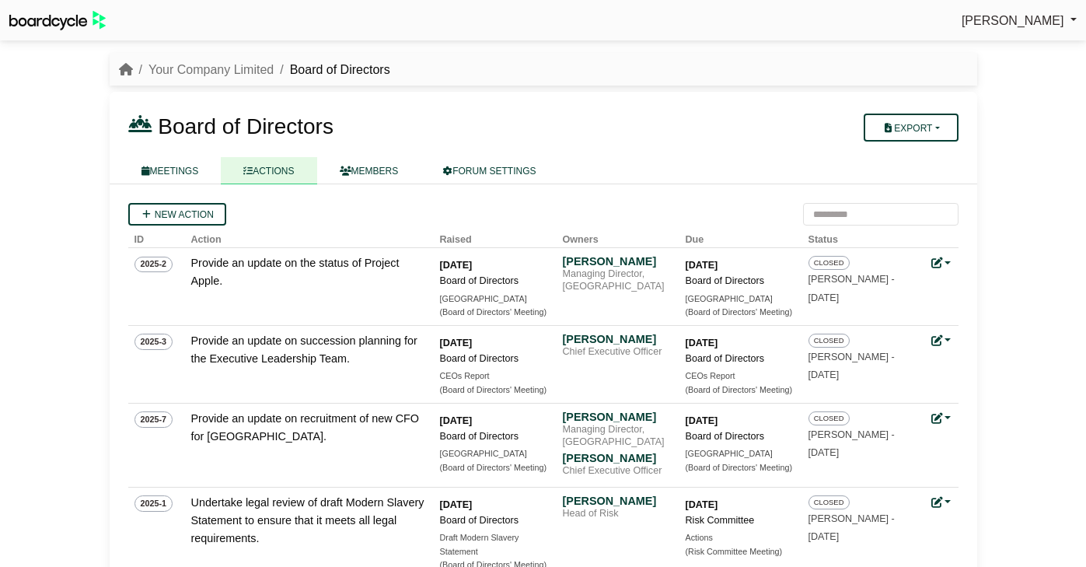
scroll to position [218, 0]
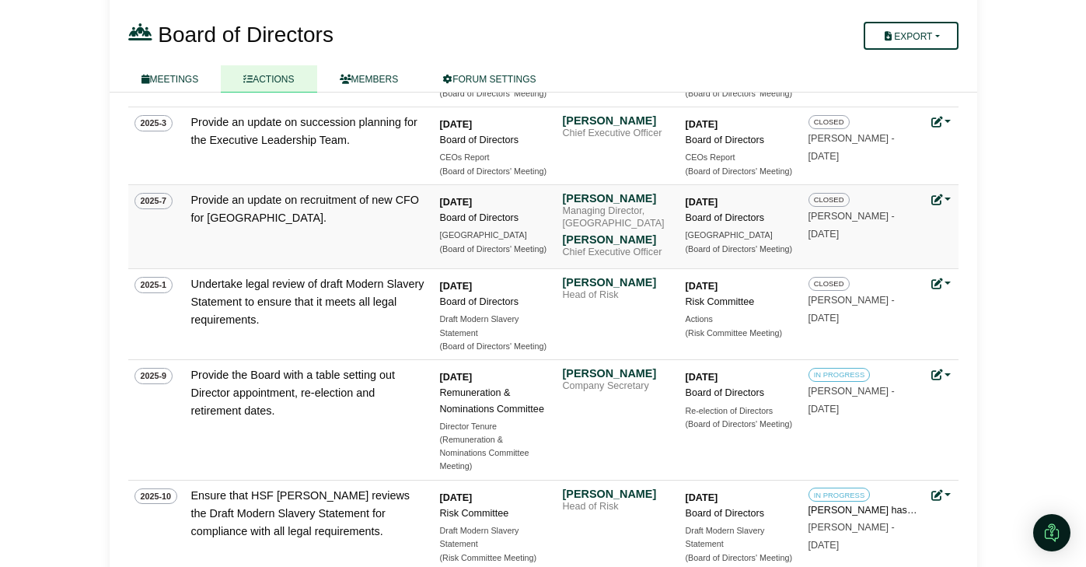
click at [937, 201] on icon at bounding box center [936, 199] width 11 height 11
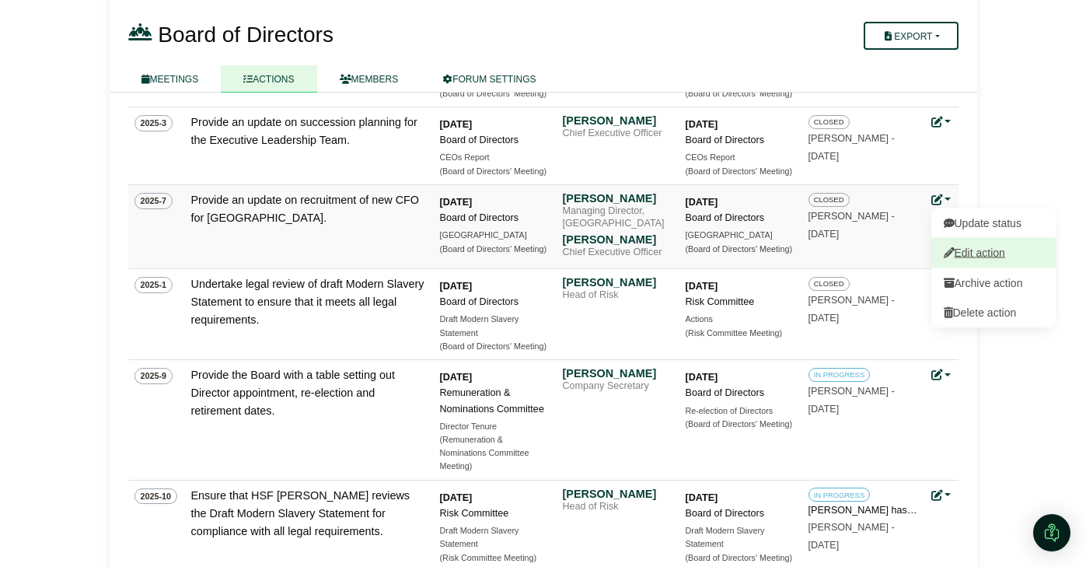
click at [950, 244] on link "Edit action" at bounding box center [993, 253] width 124 height 30
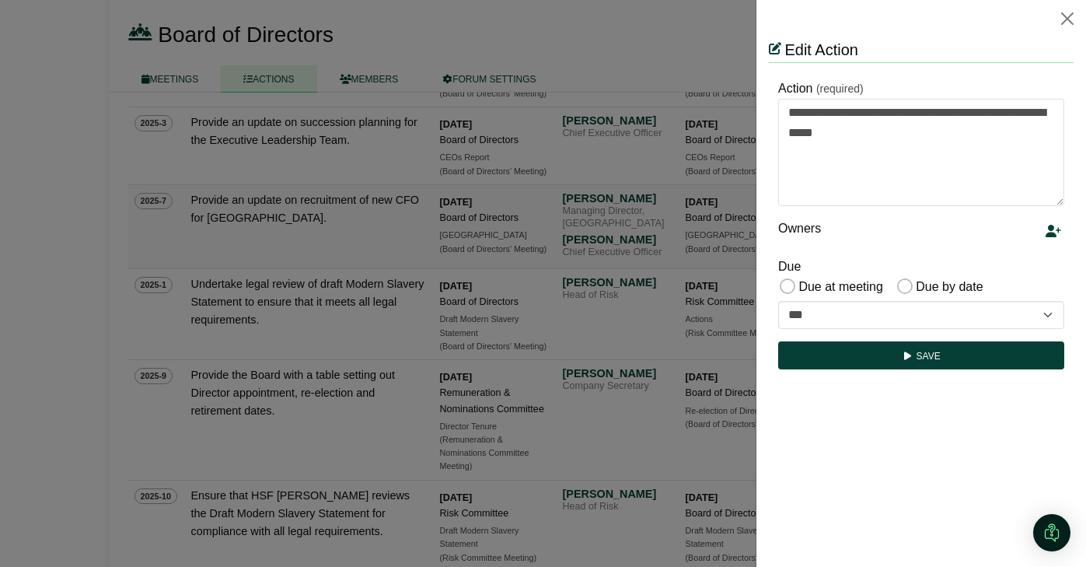
scroll to position [0, 0]
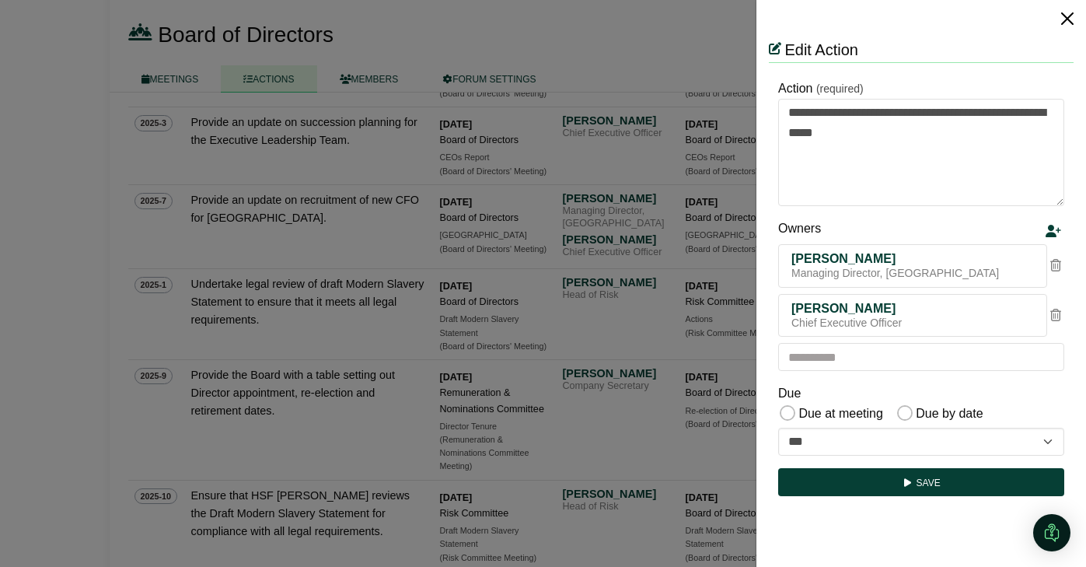
click at [1066, 21] on button "Close" at bounding box center [1067, 18] width 25 height 25
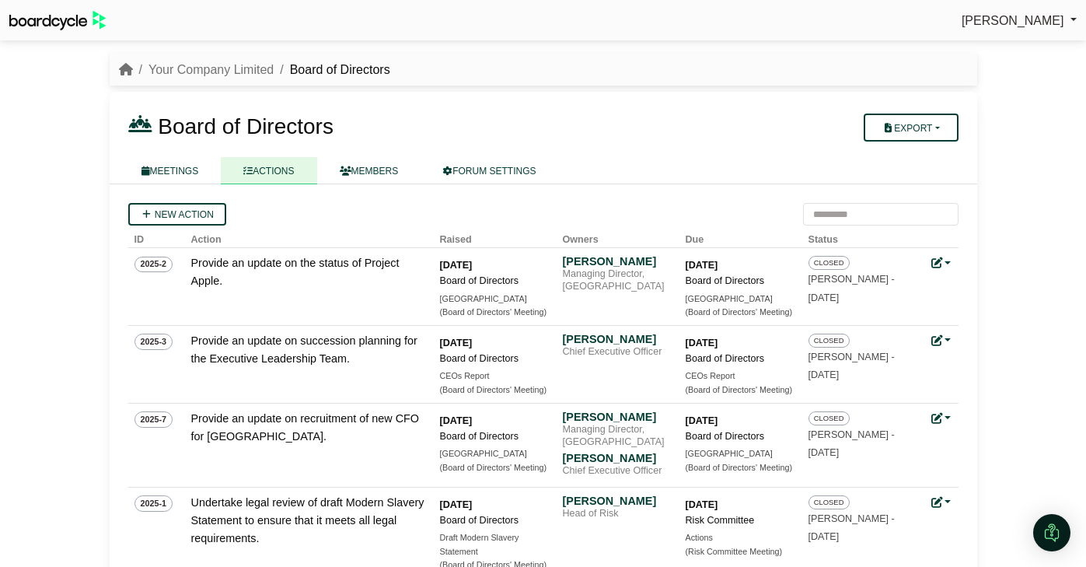
scroll to position [218, 0]
